Goal: Task Accomplishment & Management: Manage account settings

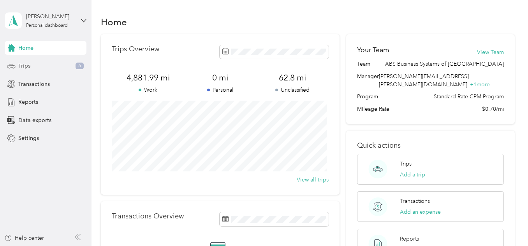
click at [25, 63] on span "Trips" at bounding box center [24, 66] width 12 height 8
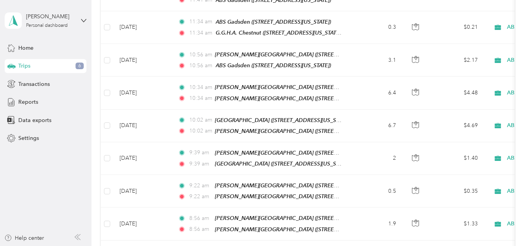
scroll to position [195, 0]
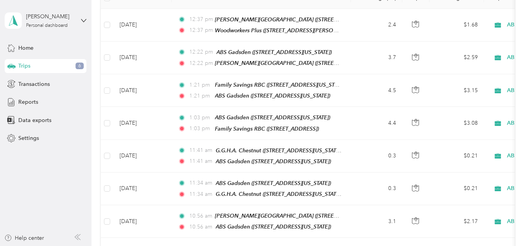
click at [23, 66] on span "Trips" at bounding box center [24, 66] width 12 height 8
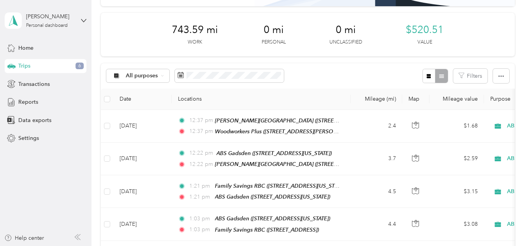
scroll to position [0, 0]
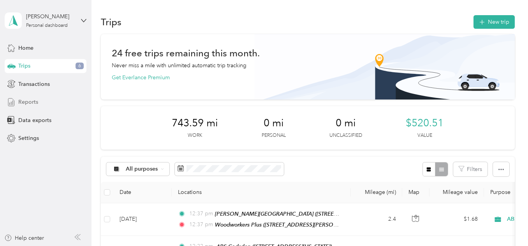
click at [24, 101] on span "Reports" at bounding box center [28, 102] width 20 height 8
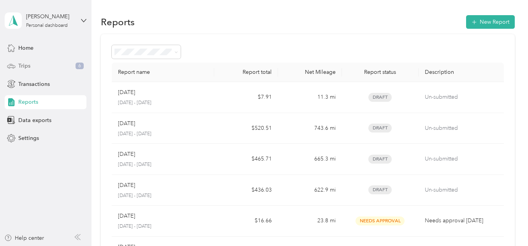
click at [23, 66] on span "Trips" at bounding box center [24, 66] width 12 height 8
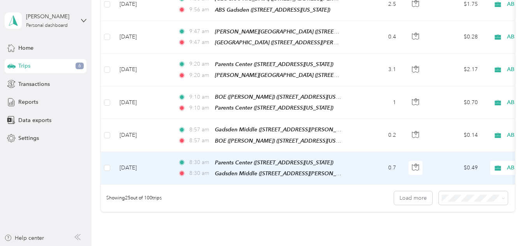
scroll to position [856, 0]
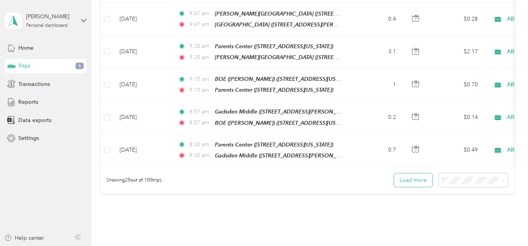
click at [409, 174] on button "Load more" at bounding box center [413, 181] width 38 height 14
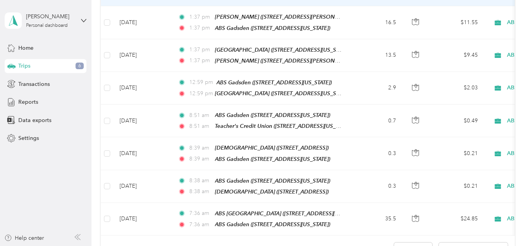
scroll to position [1635, 0]
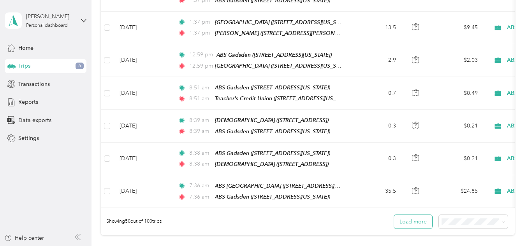
click at [409, 215] on button "Load more" at bounding box center [413, 222] width 38 height 14
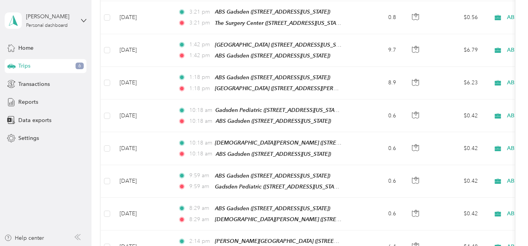
scroll to position [2102, 0]
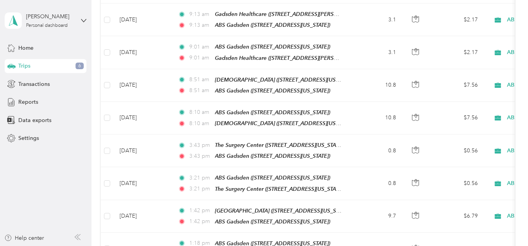
click at [81, 66] on span "6" at bounding box center [79, 66] width 8 height 7
click at [80, 65] on span "6" at bounding box center [79, 66] width 8 height 7
click at [36, 47] on div "Home" at bounding box center [46, 48] width 82 height 14
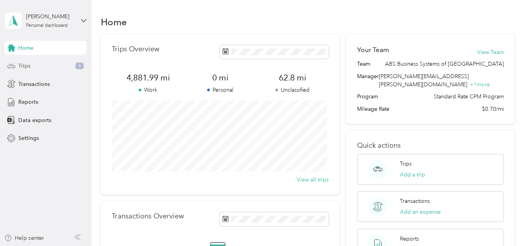
click at [35, 64] on div "Trips 6" at bounding box center [46, 66] width 82 height 14
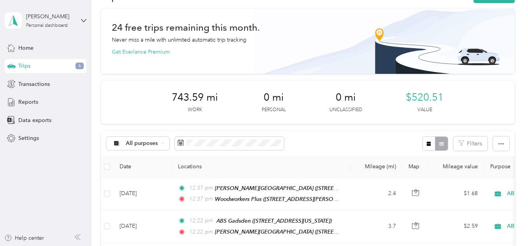
scroll to position [39, 0]
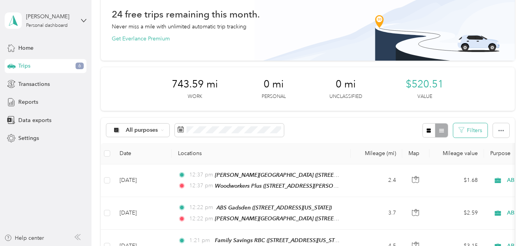
click at [477, 130] on button "Filters" at bounding box center [470, 130] width 34 height 14
click at [351, 130] on div "All purposes Filters" at bounding box center [307, 130] width 413 height 25
click at [346, 91] on div "0 mi Unclassified" at bounding box center [345, 89] width 33 height 22
click at [161, 130] on icon at bounding box center [162, 130] width 3 height 3
click at [142, 158] on span "Unclassified" at bounding box center [187, 158] width 122 height 8
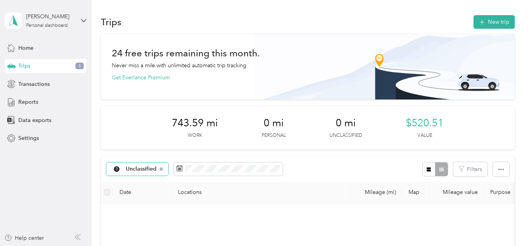
click at [25, 63] on span "Trips" at bounding box center [24, 66] width 12 height 8
click at [81, 66] on span "6" at bounding box center [79, 66] width 8 height 7
click at [31, 48] on span "Home" at bounding box center [25, 48] width 15 height 8
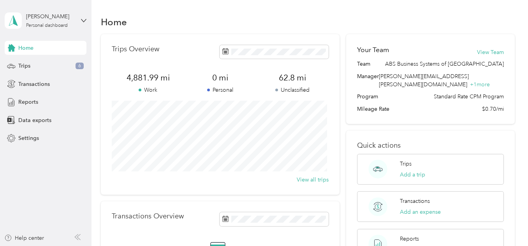
click at [287, 86] on p "Unclassified" at bounding box center [292, 90] width 72 height 8
click at [290, 78] on span "62.8 mi" at bounding box center [292, 77] width 72 height 11
click at [81, 18] on icon at bounding box center [83, 20] width 5 height 5
click at [27, 65] on div "Log out" at bounding box center [87, 61] width 153 height 14
